Goal: Transaction & Acquisition: Purchase product/service

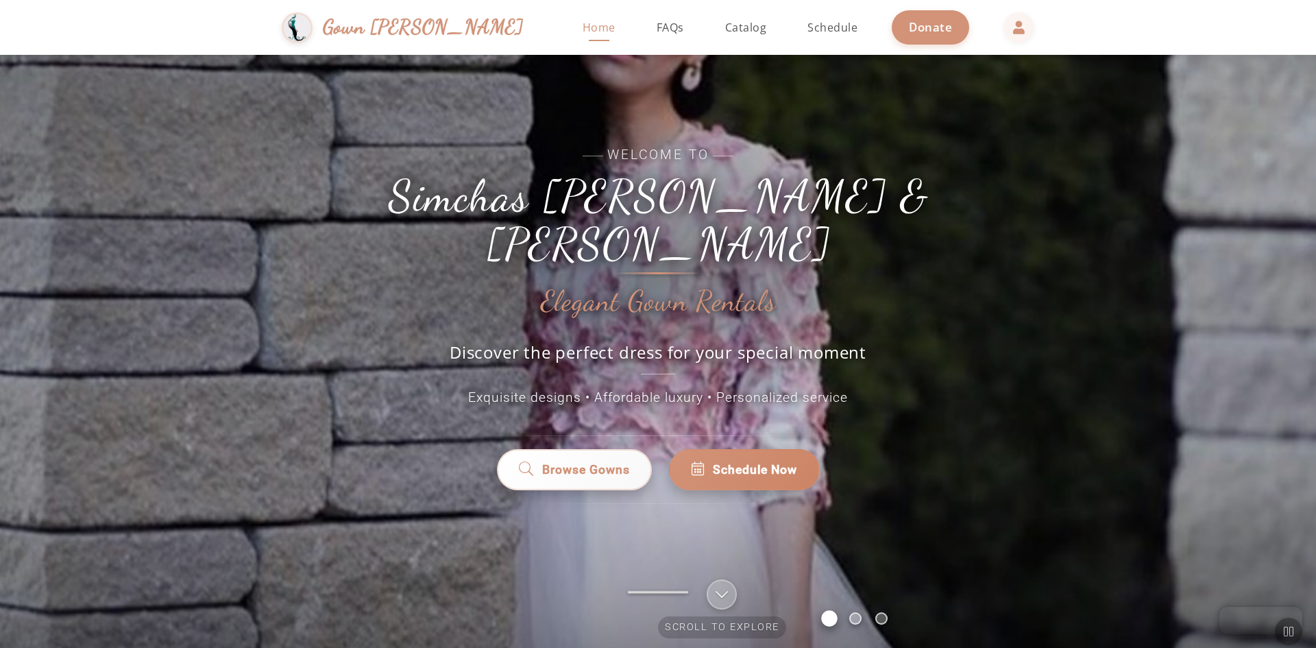
scroll to position [69, 0]
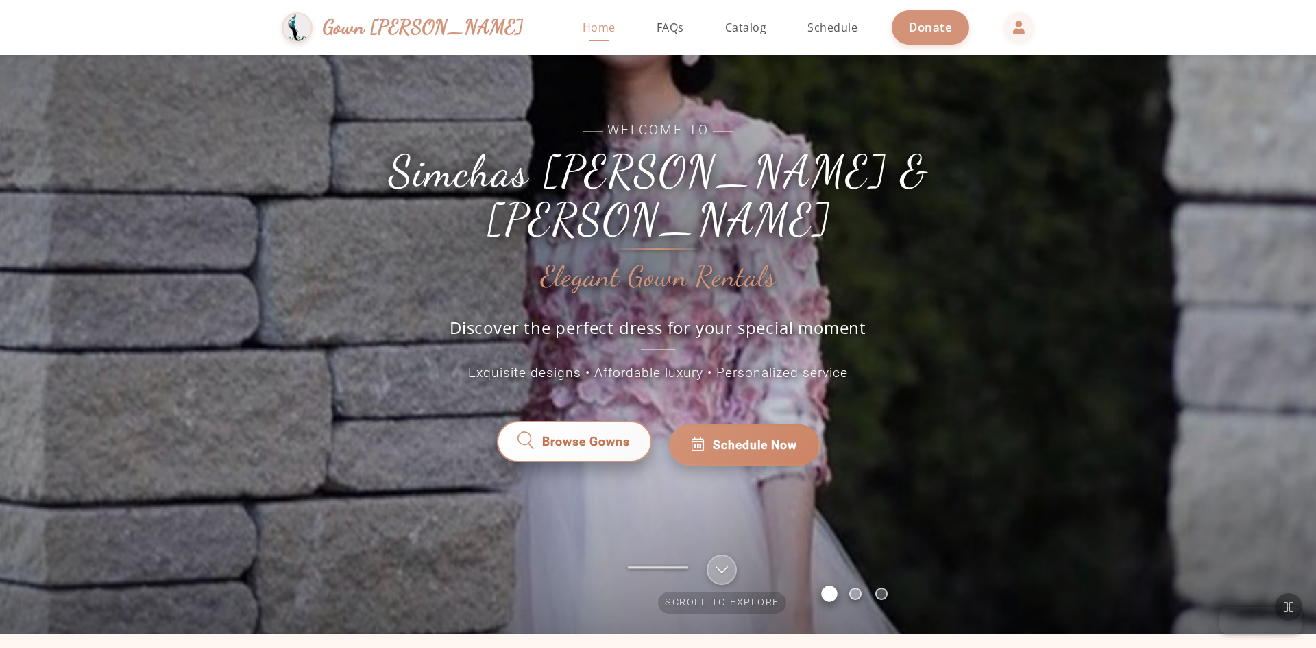
click at [611, 436] on span "Browse Gowns" at bounding box center [585, 445] width 88 height 18
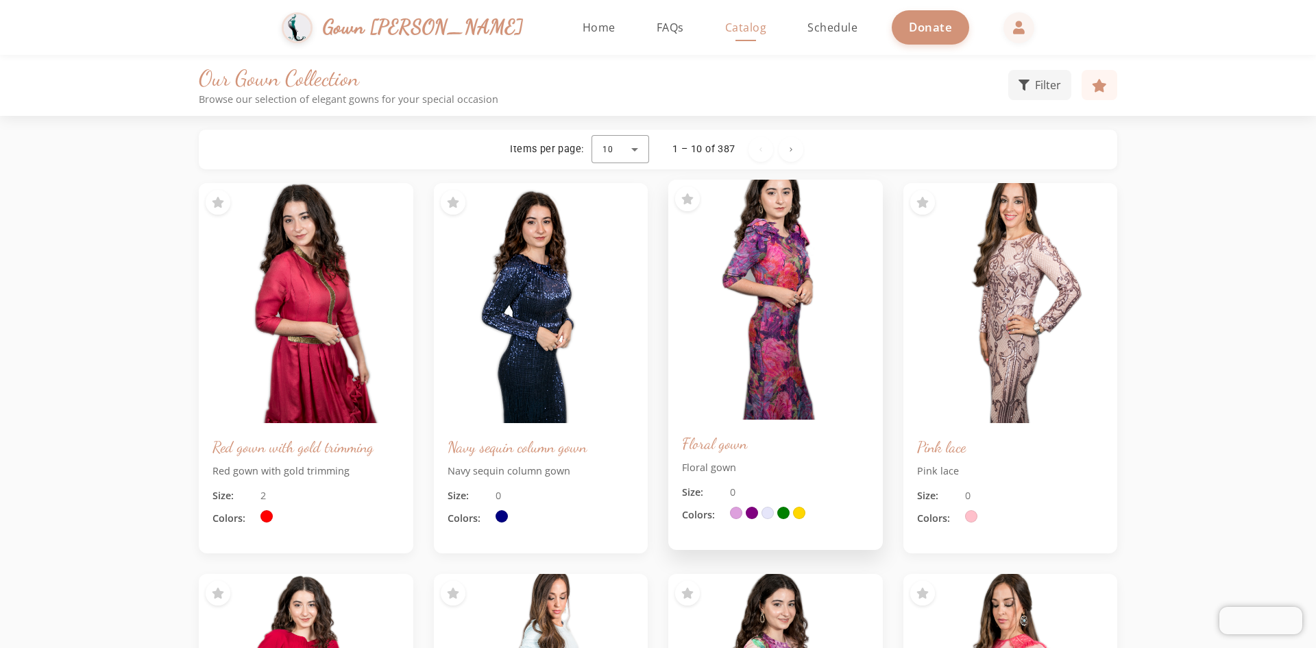
click at [795, 259] on img at bounding box center [775, 299] width 225 height 252
click at [760, 233] on img at bounding box center [775, 299] width 225 height 252
click at [767, 279] on img at bounding box center [775, 299] width 225 height 252
click at [712, 469] on p "Floral gown" at bounding box center [775, 467] width 187 height 15
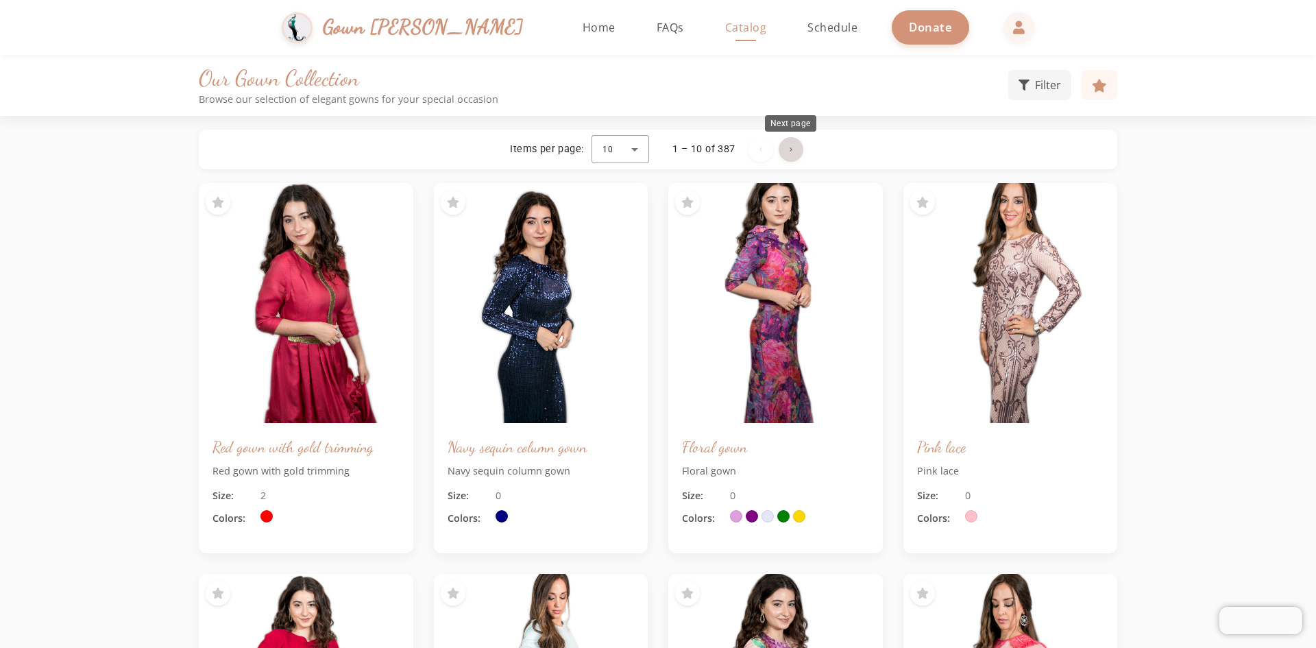
click at [793, 145] on span "Next page" at bounding box center [790, 149] width 33 height 33
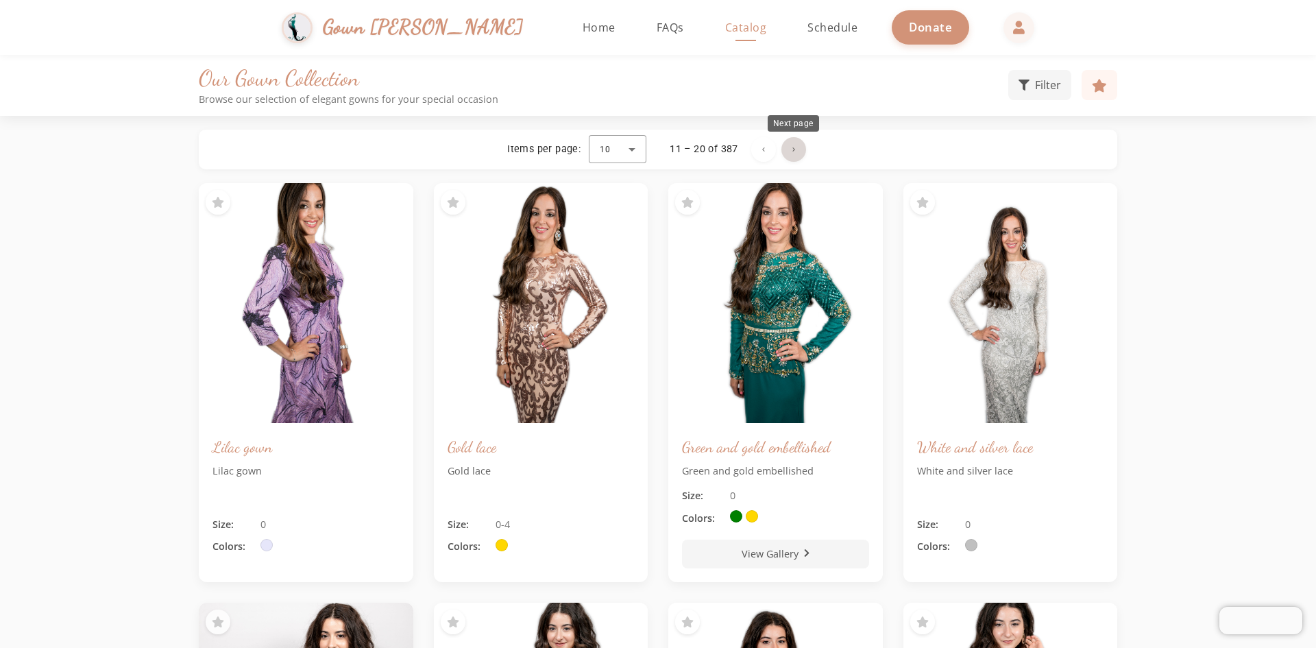
click at [793, 151] on span "Next page" at bounding box center [793, 149] width 33 height 33
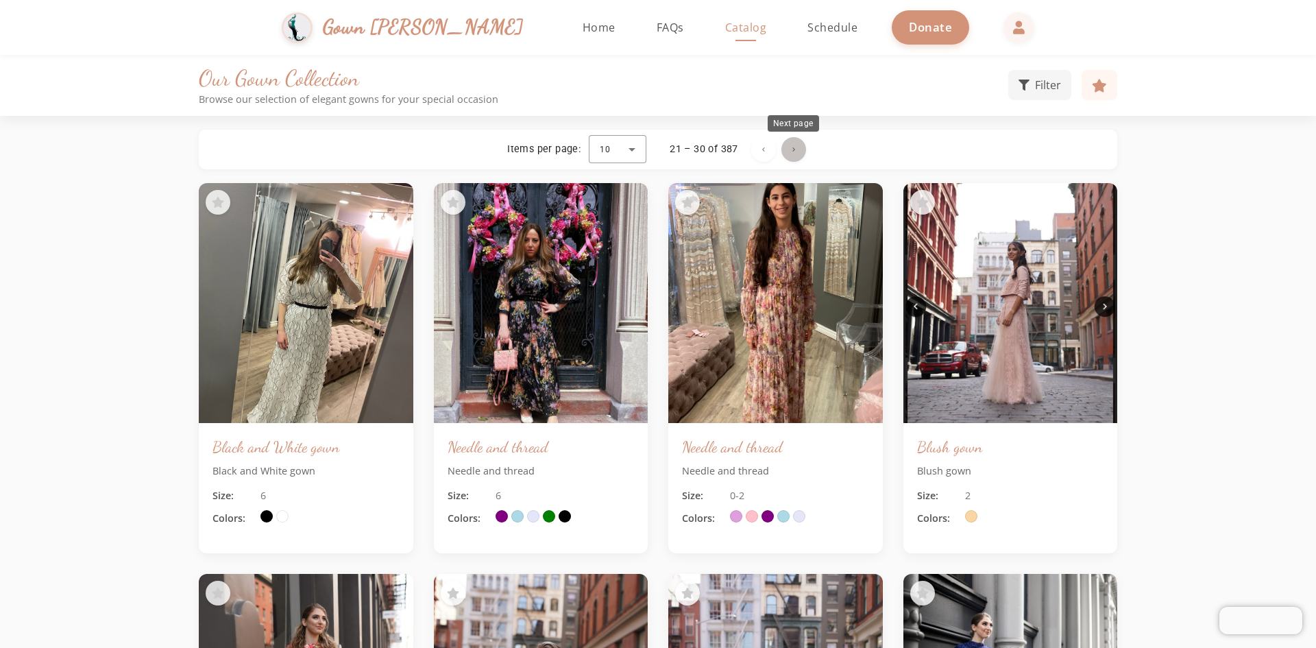
click at [785, 147] on span "Next page" at bounding box center [793, 149] width 33 height 33
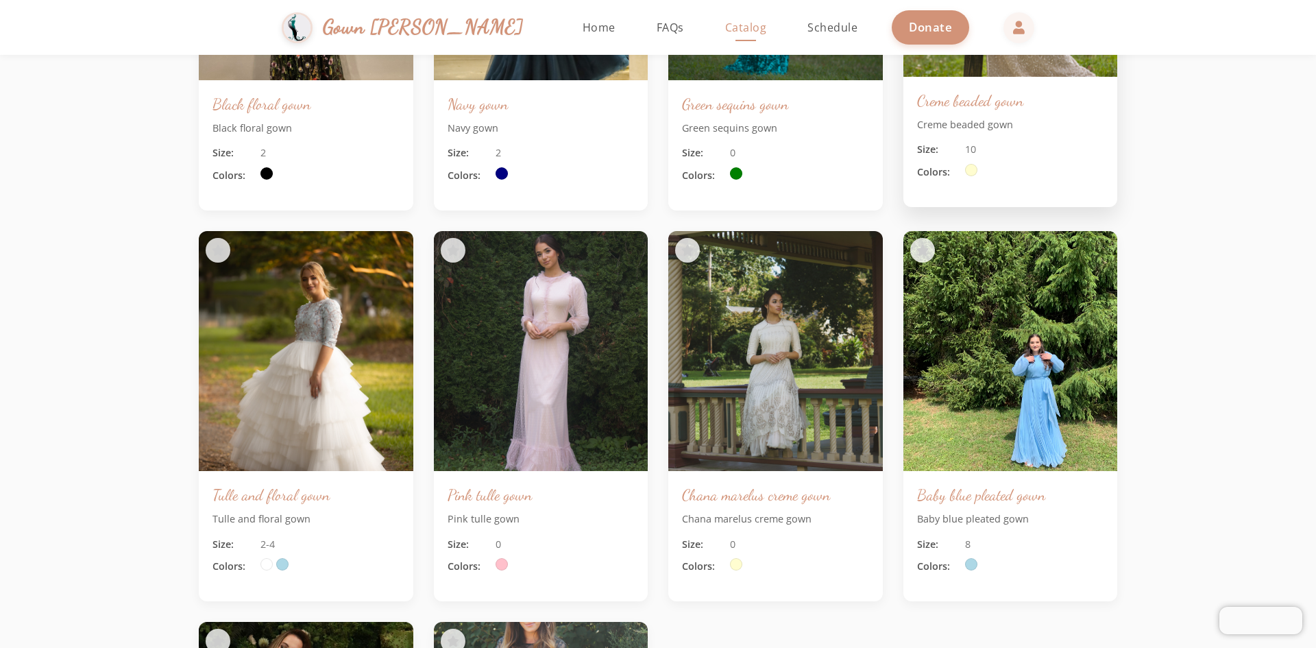
scroll to position [69, 0]
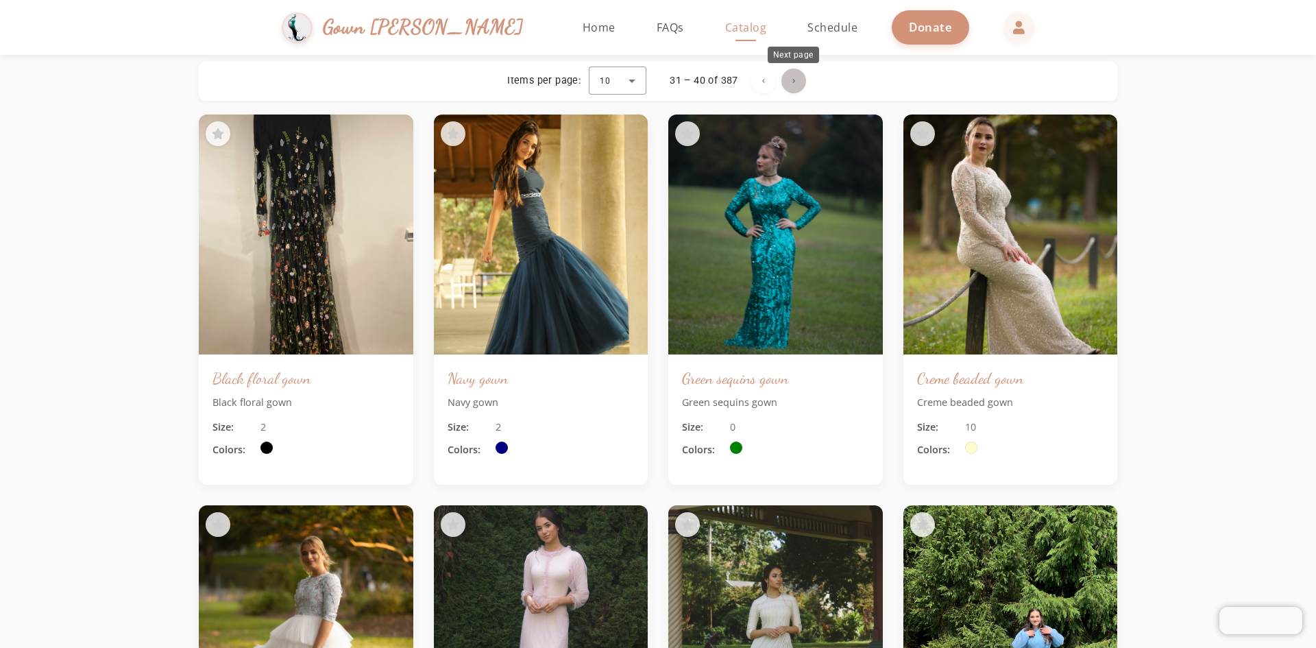
click at [793, 78] on span "Next page" at bounding box center [793, 80] width 33 height 33
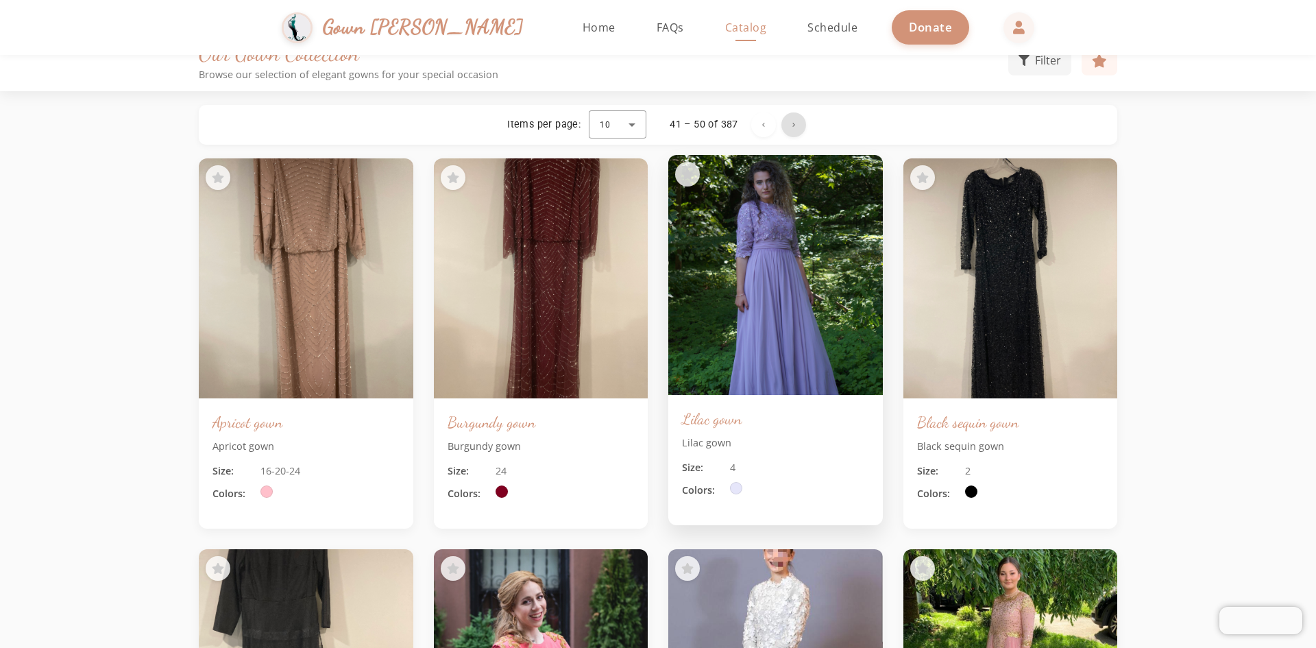
scroll to position [0, 0]
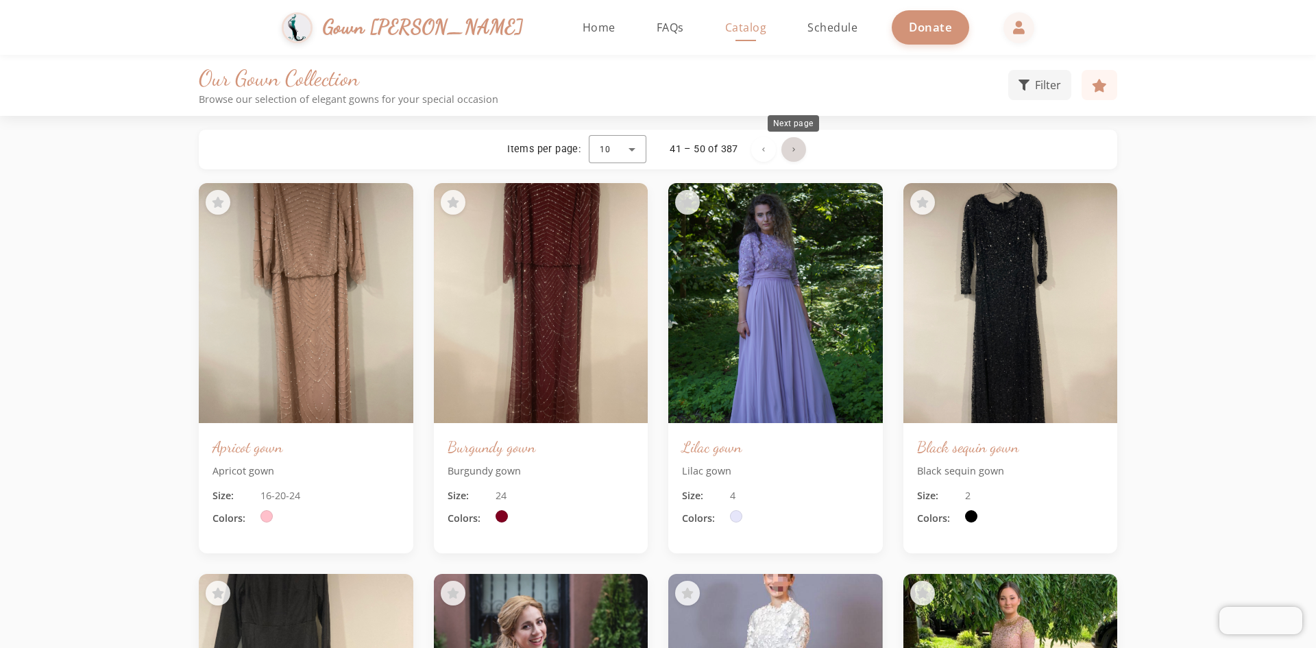
click at [792, 151] on span "Next page" at bounding box center [793, 149] width 33 height 33
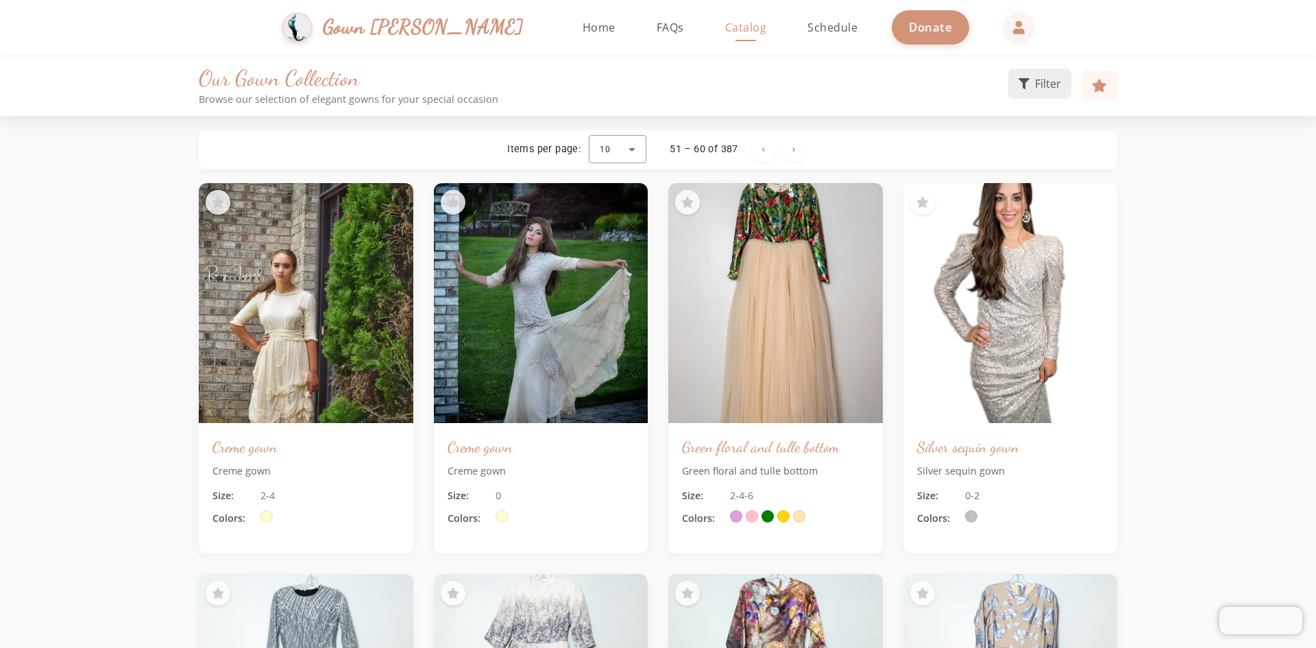
click at [1022, 84] on icon at bounding box center [1023, 83] width 11 height 11
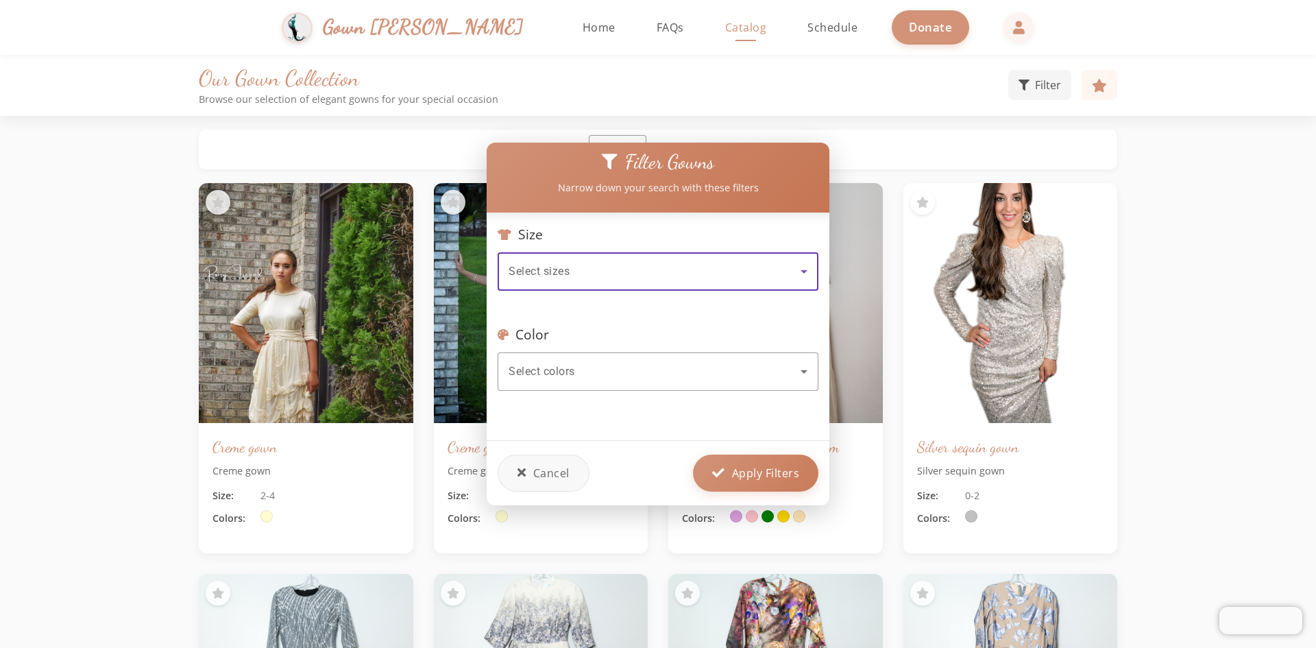
click at [675, 269] on div "Select sizes" at bounding box center [654, 271] width 292 height 16
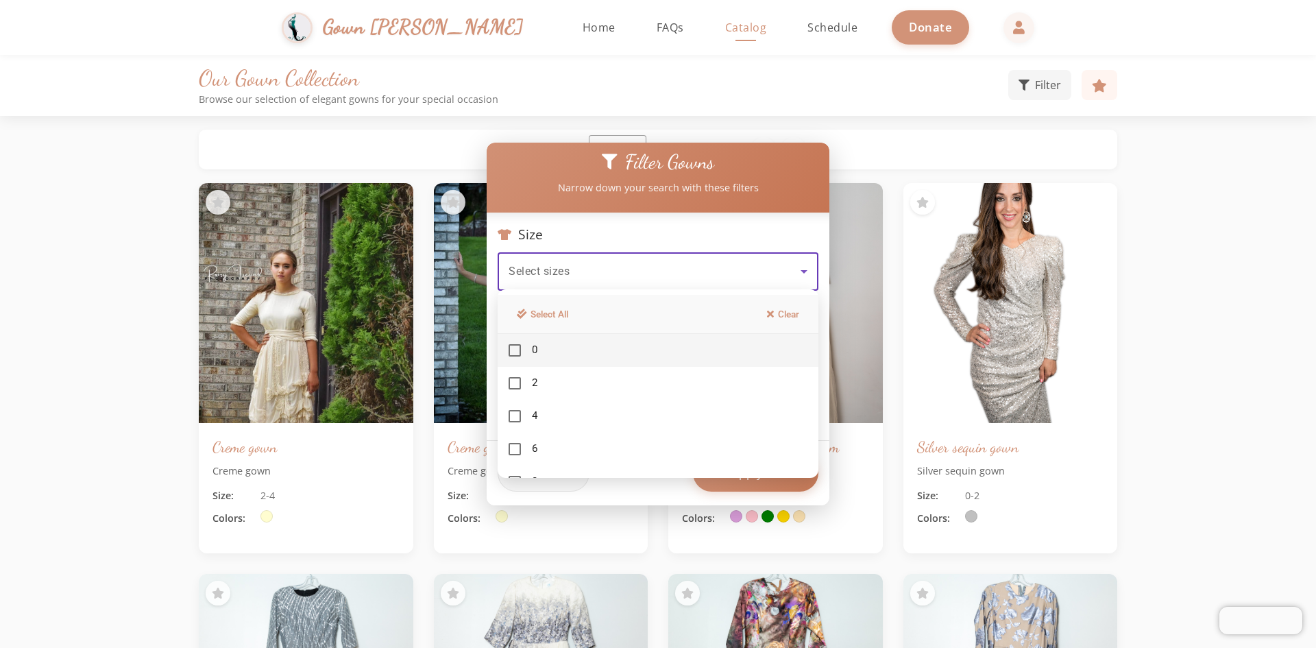
drag, startPoint x: 614, startPoint y: 395, endPoint x: 613, endPoint y: 515, distance: 119.9
click at [613, 515] on div "Filter Gowns Narrow down your search with these filters Size Select sizes Color…" at bounding box center [658, 324] width 1316 height 648
click at [703, 387] on mat-option "2" at bounding box center [657, 383] width 321 height 33
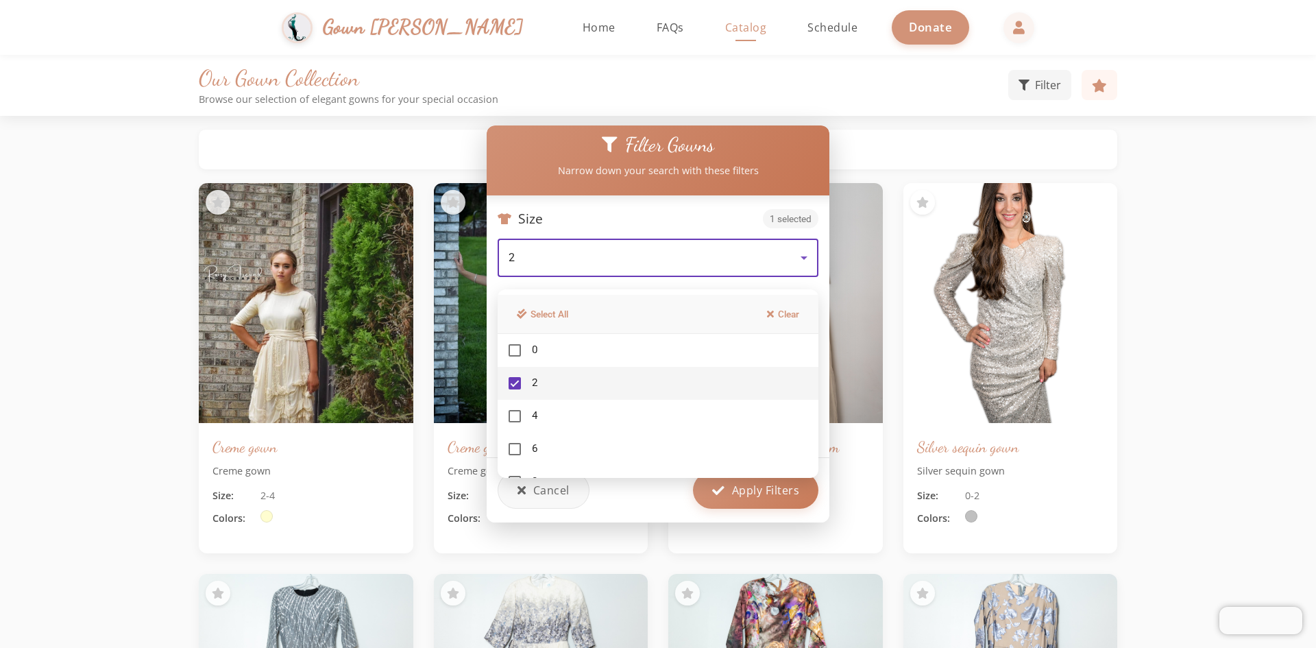
drag, startPoint x: 651, startPoint y: 447, endPoint x: 632, endPoint y: 325, distance: 124.0
click at [632, 325] on div "Select All Clear 0 2 4 6 8 10 12 14 16 18 20 22 24 26" at bounding box center [657, 383] width 321 height 188
click at [770, 315] on icon at bounding box center [770, 313] width 7 height 10
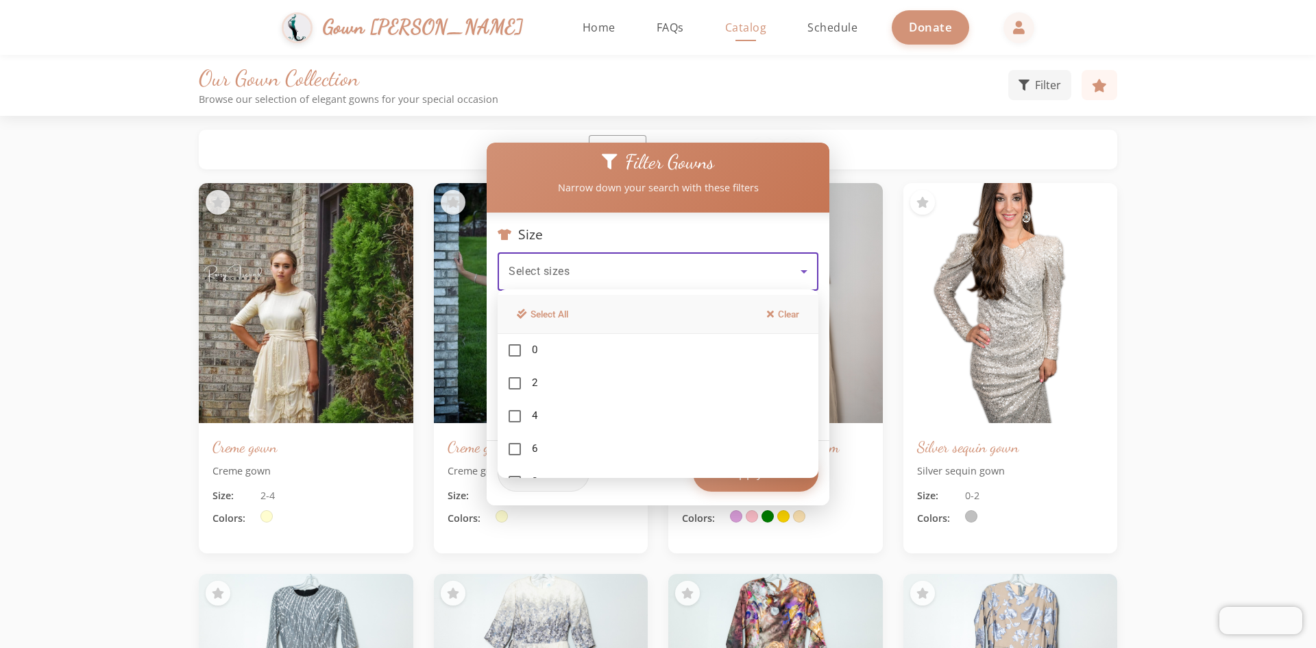
click at [734, 517] on div at bounding box center [658, 324] width 1316 height 648
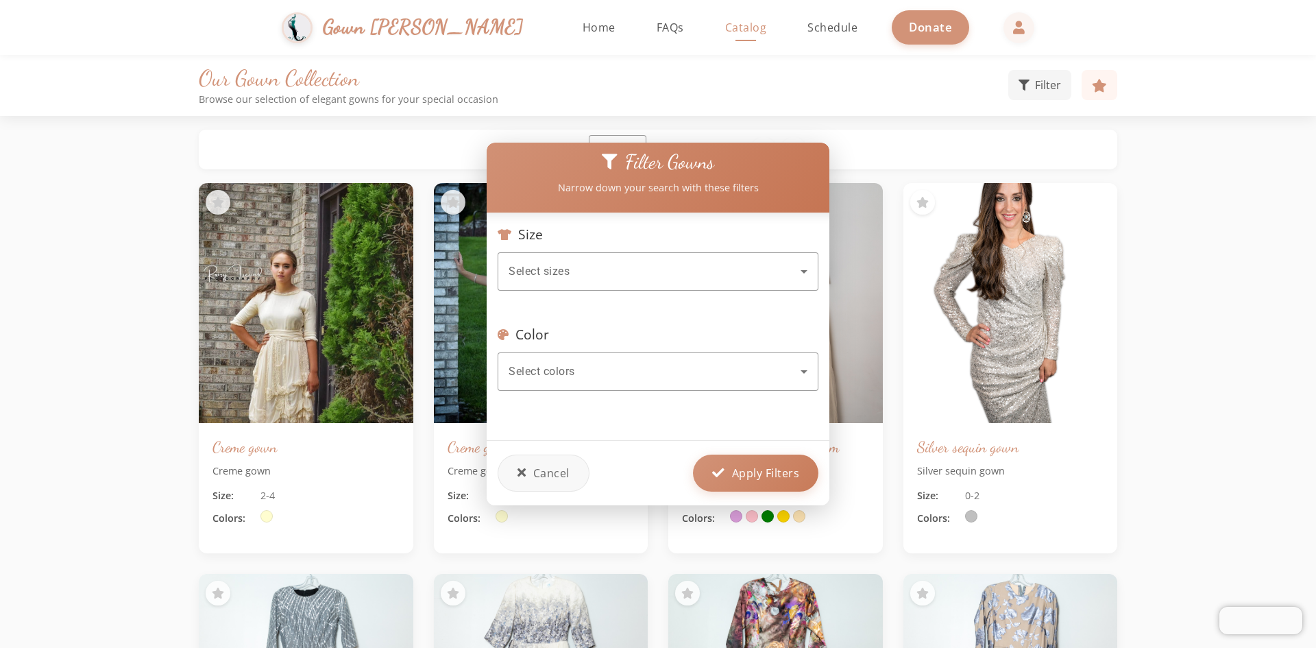
click at [722, 499] on div "Cancel Apply Filters" at bounding box center [658, 472] width 343 height 65
click at [689, 369] on div "Select colors" at bounding box center [654, 371] width 292 height 16
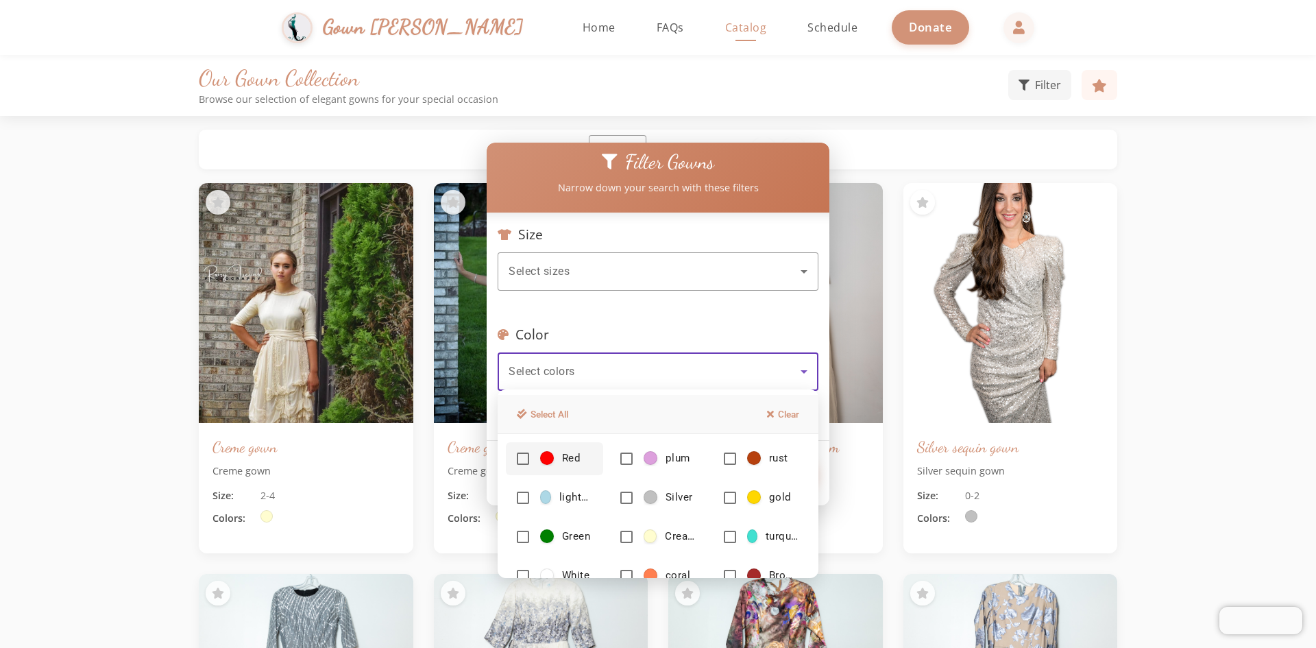
click at [1142, 385] on div at bounding box center [658, 324] width 1316 height 648
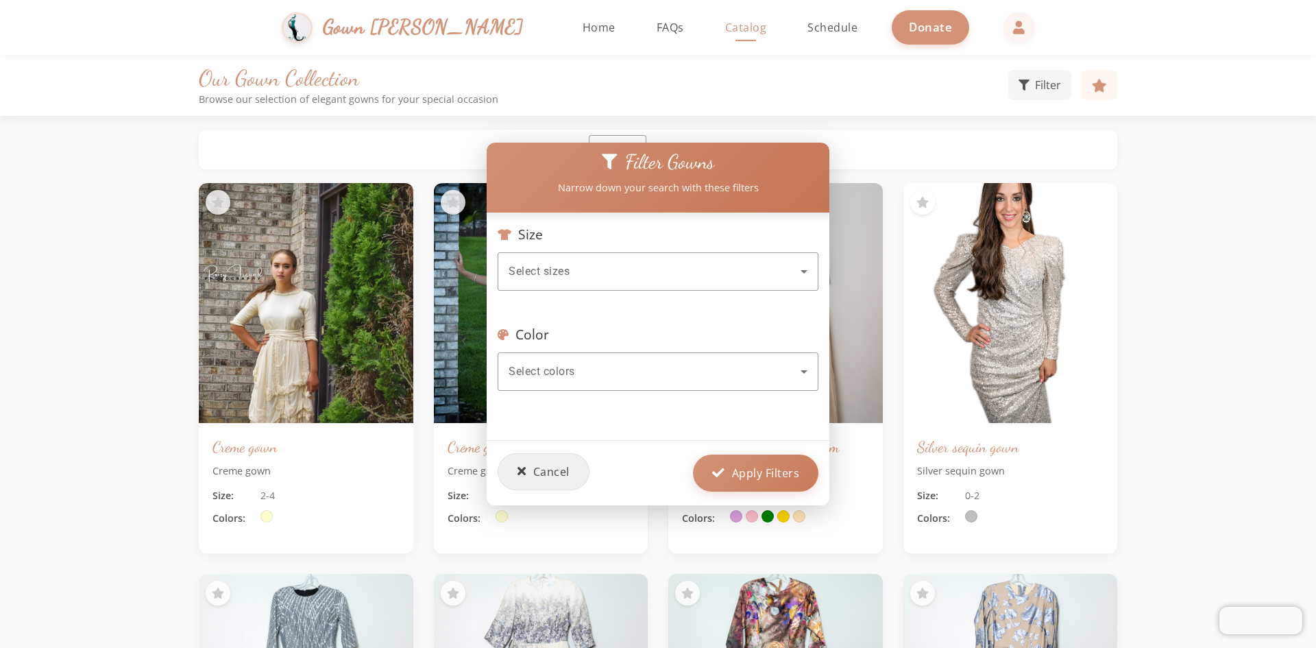
click at [555, 467] on span "Cancel" at bounding box center [551, 471] width 36 height 16
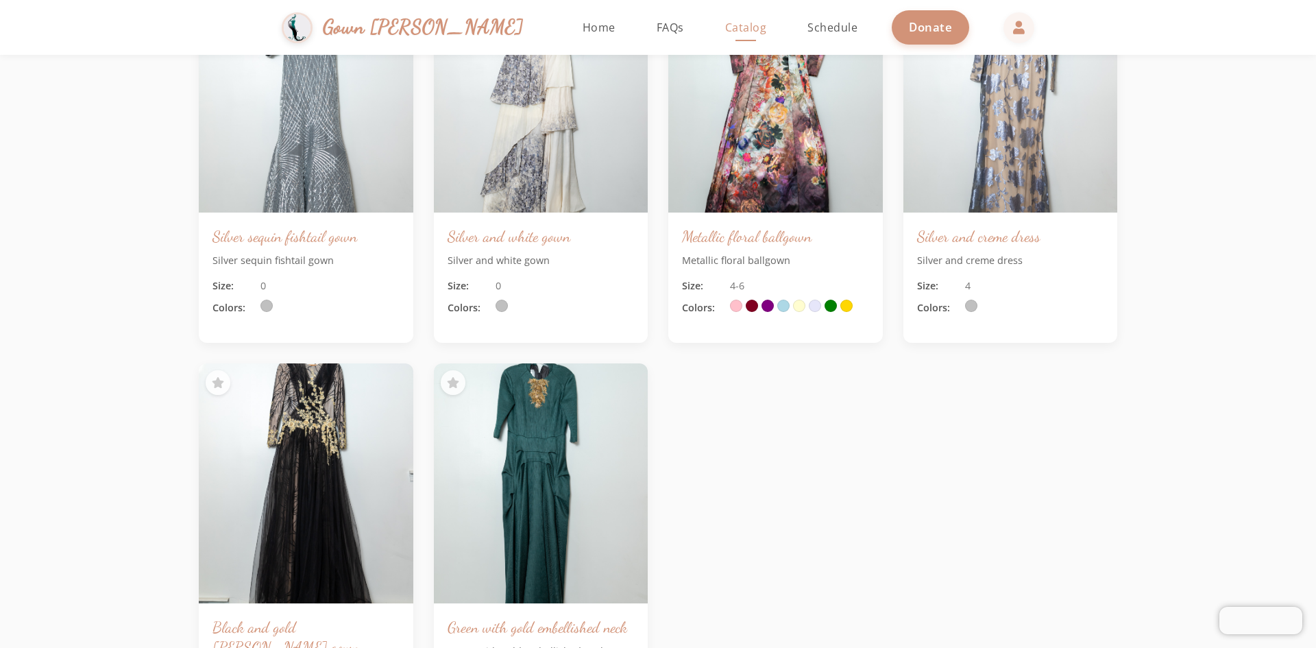
scroll to position [822, 0]
